Goal: Transaction & Acquisition: Purchase product/service

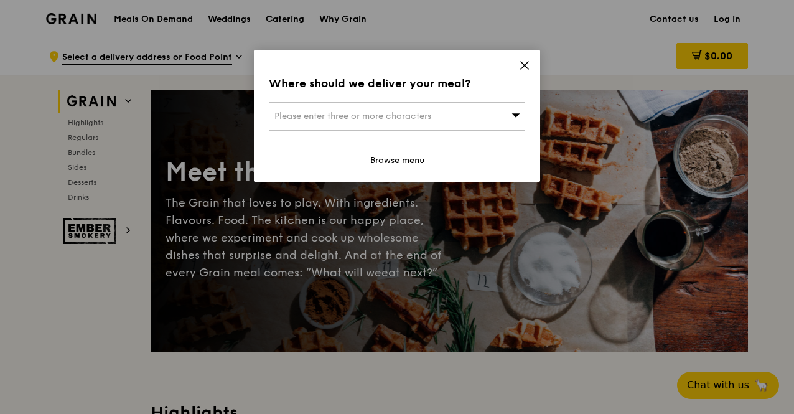
click at [468, 120] on div "Please enter three or more characters" at bounding box center [397, 116] width 256 height 29
click at [403, 123] on input "search" at bounding box center [396, 116] width 255 height 27
type input "WATCHBOOK"
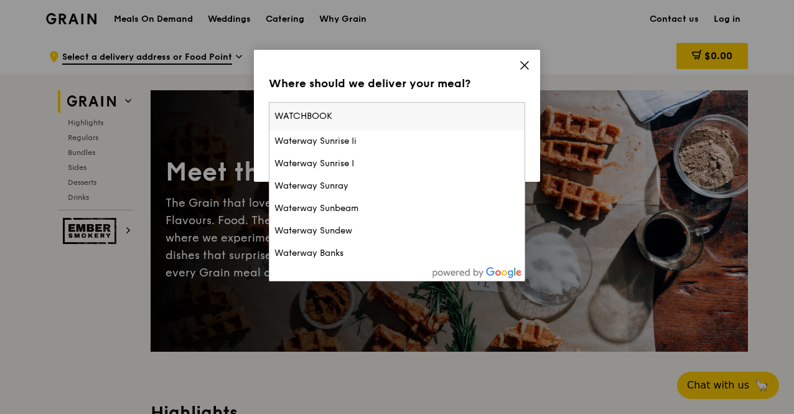
drag, startPoint x: 398, startPoint y: 113, endPoint x: 142, endPoint y: 140, distance: 257.7
click at [171, 140] on div "Where should we deliver your meal? Please enter three or more characters WATCHB…" at bounding box center [397, 207] width 794 height 414
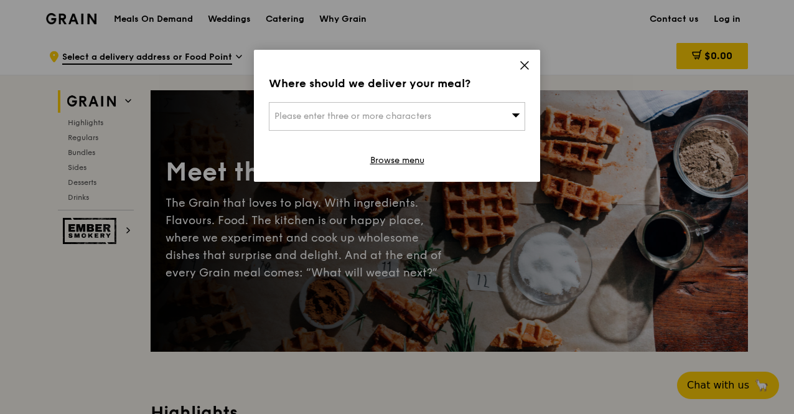
click at [315, 111] on span "Please enter three or more characters" at bounding box center [352, 116] width 157 height 11
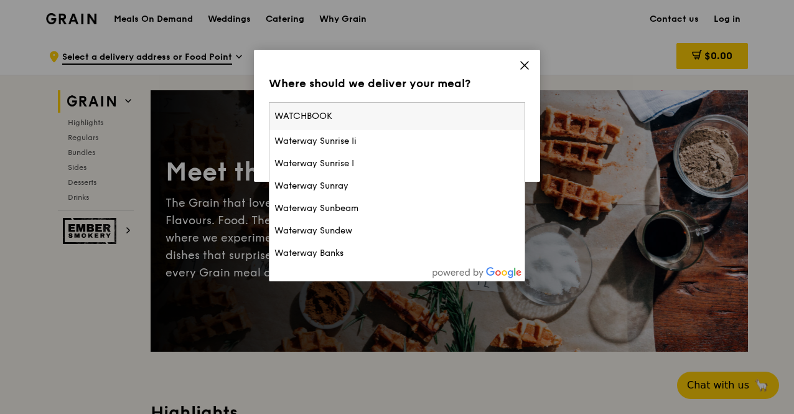
click at [514, 116] on input "WATCHBOOK" at bounding box center [396, 116] width 255 height 27
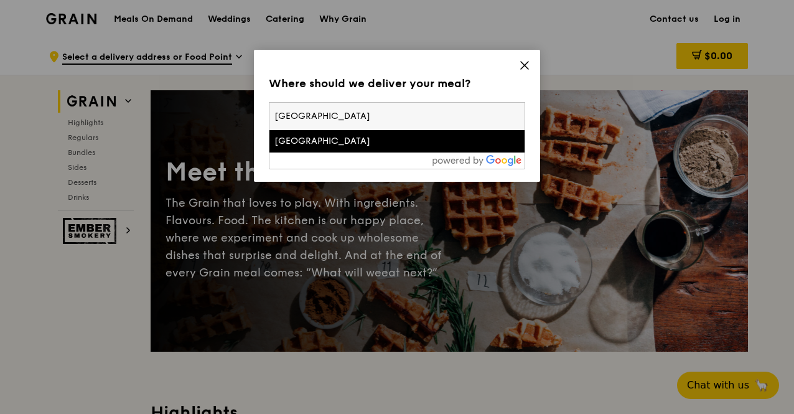
type input "[GEOGRAPHIC_DATA]"
click at [332, 142] on div "[GEOGRAPHIC_DATA]" at bounding box center [366, 141] width 184 height 12
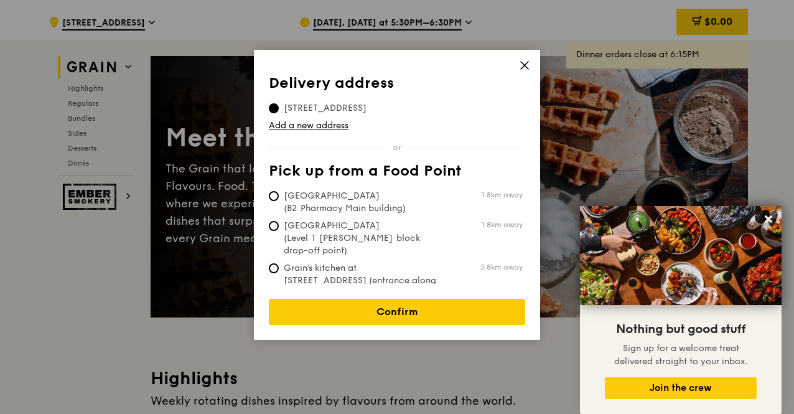
scroll to position [62, 0]
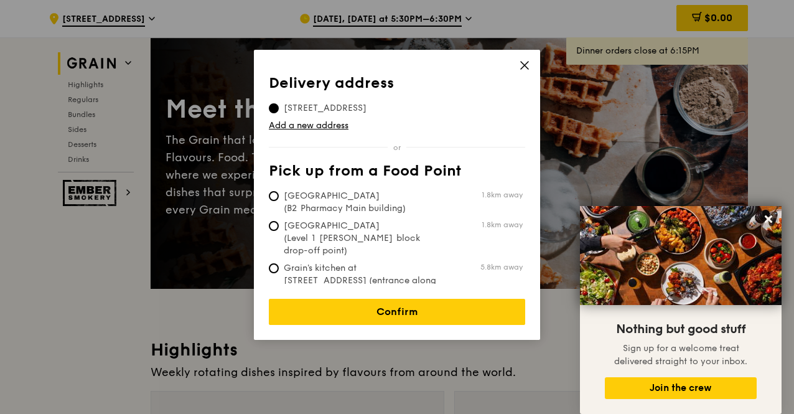
click at [331, 109] on span "[STREET_ADDRESS]" at bounding box center [325, 108] width 113 height 12
click at [279, 109] on input "[STREET_ADDRESS]" at bounding box center [274, 108] width 10 height 10
click at [524, 67] on icon at bounding box center [524, 65] width 11 height 11
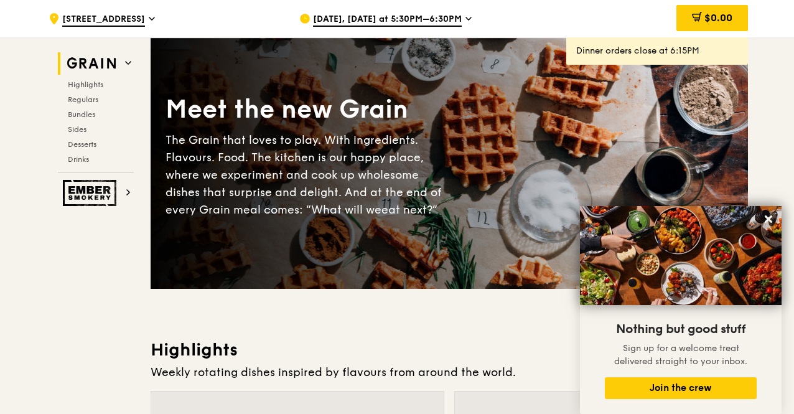
click at [444, 14] on span "[DATE], [DATE] at 5:30PM–6:30PM" at bounding box center [387, 20] width 149 height 14
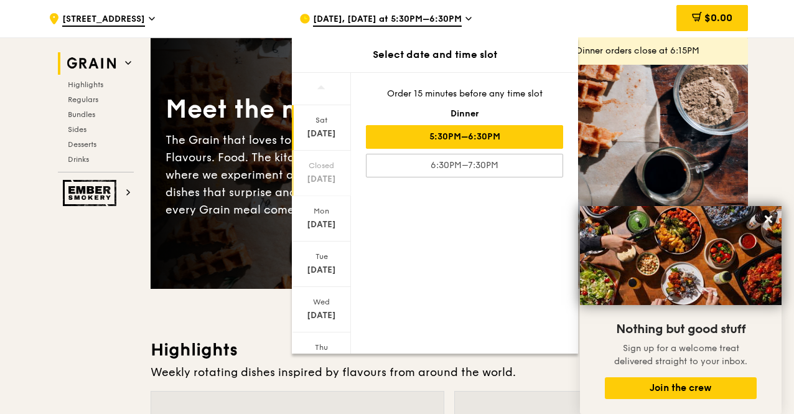
click at [315, 176] on div "[DATE]" at bounding box center [321, 179] width 55 height 12
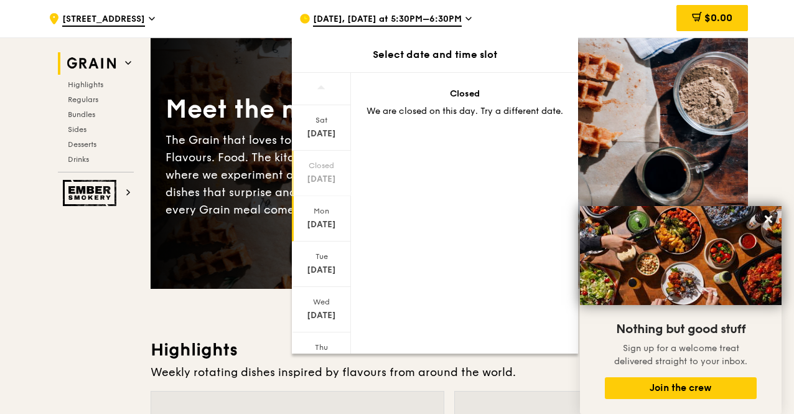
click at [313, 220] on div "[DATE]" at bounding box center [321, 224] width 55 height 12
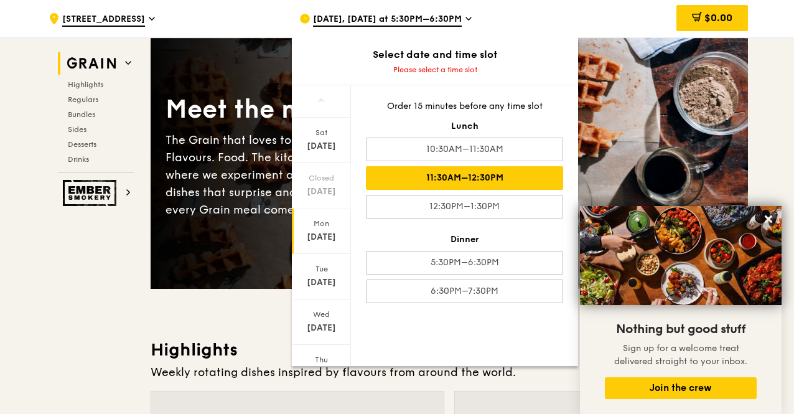
click at [511, 180] on div "11:30AM–12:30PM" at bounding box center [464, 178] width 197 height 24
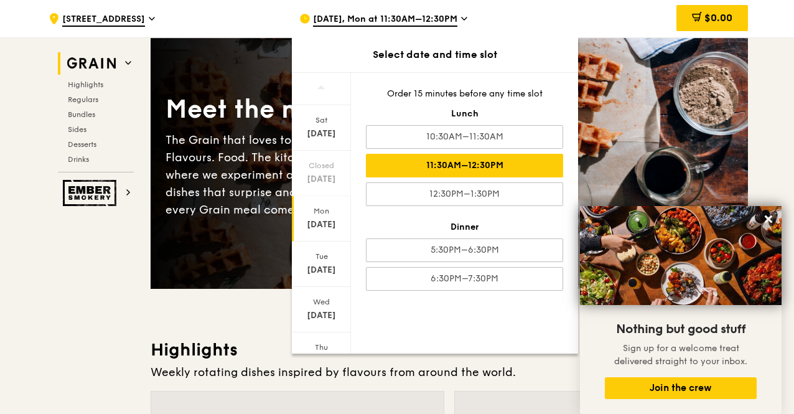
click at [497, 325] on div "[DATE] Closed [DATE] [DATE] [DATE] [DATE] [DATE] [DATE] Order 15 minutes before…" at bounding box center [435, 212] width 286 height 281
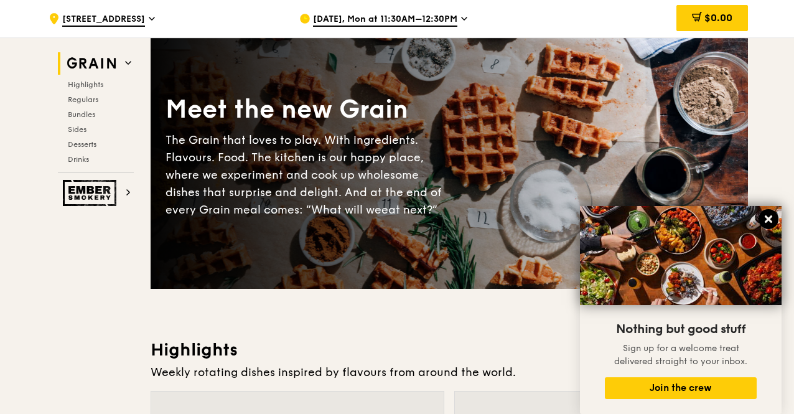
click at [765, 218] on icon at bounding box center [768, 218] width 7 height 7
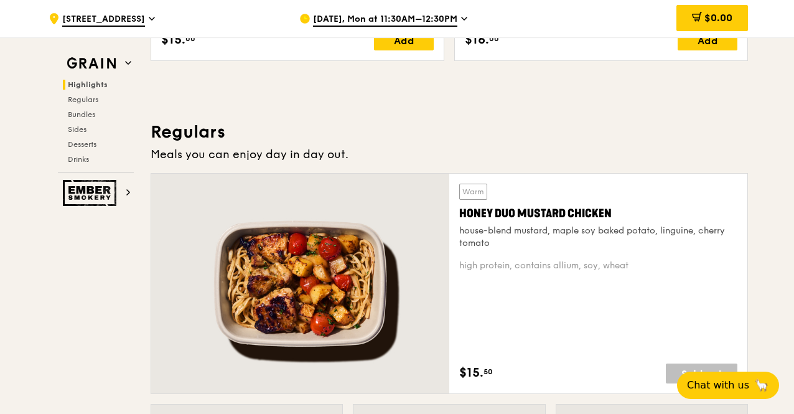
scroll to position [734, 0]
